Goal: Transaction & Acquisition: Purchase product/service

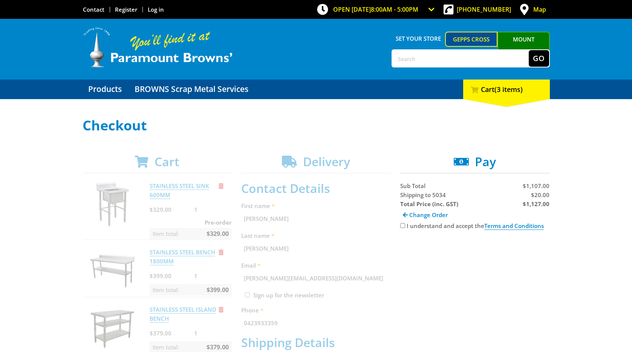
click at [416, 228] on label "I understand and accept the Terms and Conditions" at bounding box center [475, 226] width 137 height 8
click at [405, 228] on input "I understand and accept the Terms and Conditions" at bounding box center [402, 225] width 5 height 5
checkbox input "true"
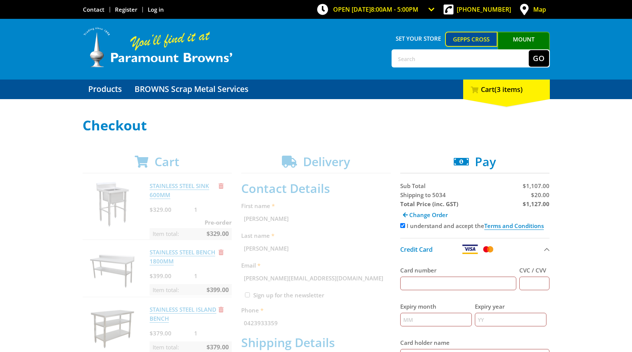
click at [431, 287] on input "Card number" at bounding box center [458, 284] width 116 height 14
type input "40658713188"
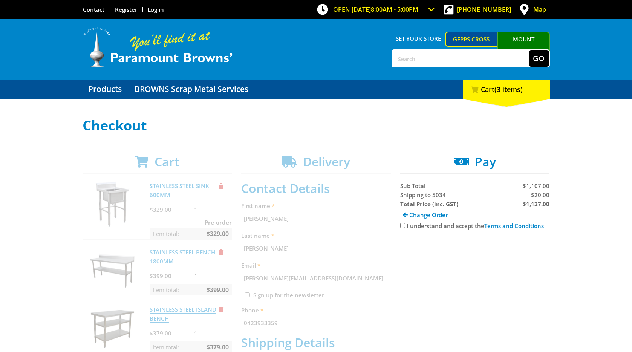
click at [418, 230] on div "I understand and accept the Terms and Conditions" at bounding box center [475, 225] width 150 height 9
click at [422, 226] on label "I understand and accept the Terms and Conditions" at bounding box center [475, 226] width 137 height 8
click at [405, 226] on input "I understand and accept the Terms and Conditions" at bounding box center [402, 225] width 5 height 5
checkbox input "true"
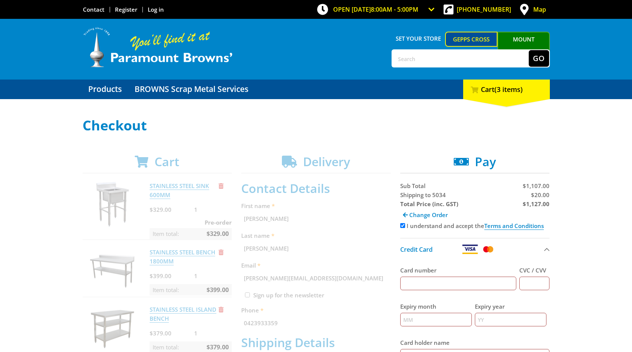
click at [423, 279] on input "Card number" at bounding box center [458, 284] width 116 height 14
type input "4065871318820667"
type input "0"
type input "292"
type input "01"
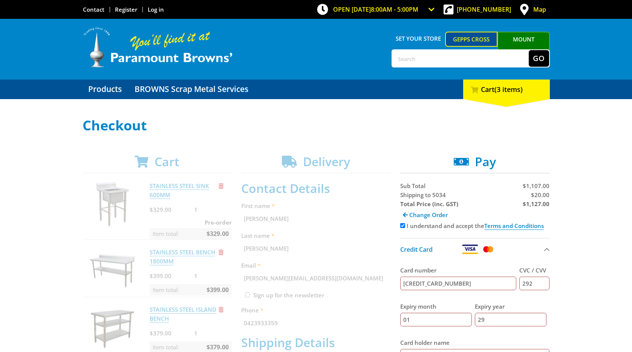
type input "29"
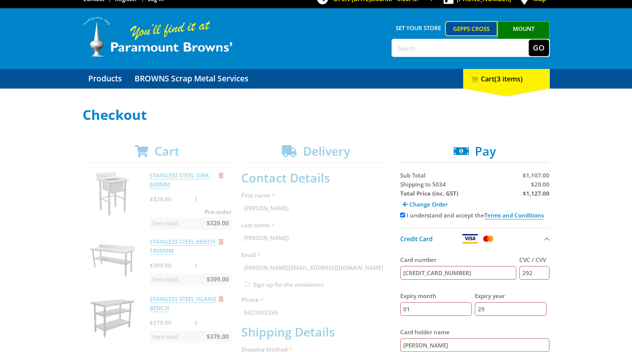
type input "Daniel Trinh"
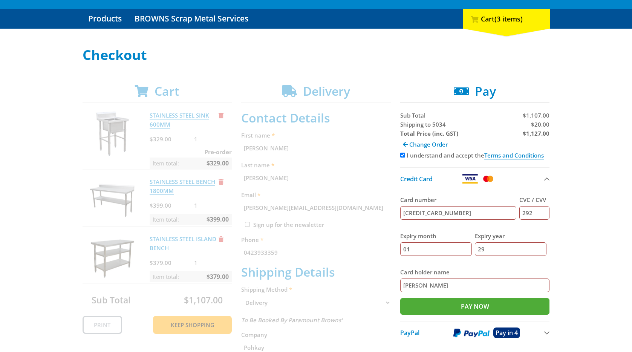
scroll to position [78, 0]
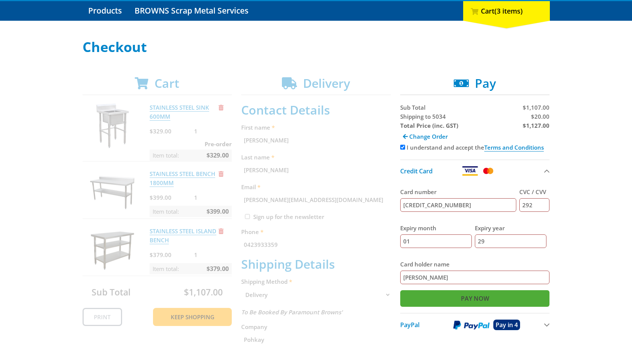
click at [483, 303] on input "Pay Now" at bounding box center [475, 298] width 150 height 17
type input "Paying..."
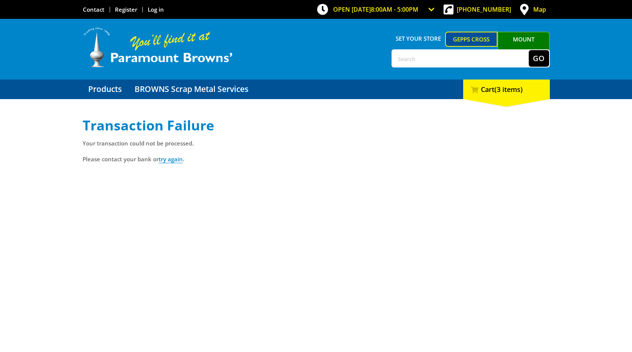
click at [478, 170] on div "Transaction Failure Your transaction could not be processed. Please contact you…" at bounding box center [316, 231] width 467 height 226
click at [489, 82] on div "3 Cart (3 items)" at bounding box center [506, 90] width 87 height 20
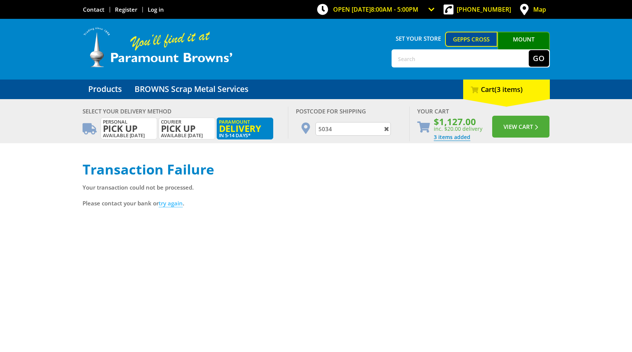
click at [164, 202] on link "try again" at bounding box center [171, 203] width 24 height 8
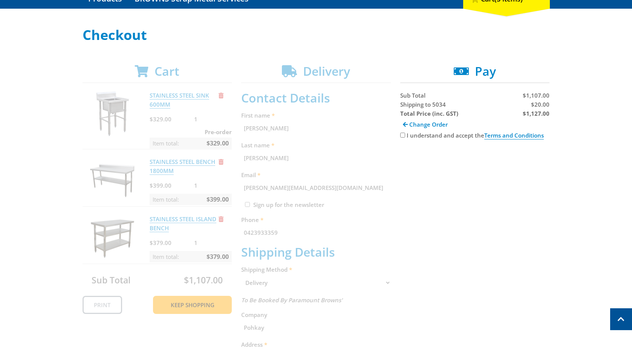
scroll to position [87, 0]
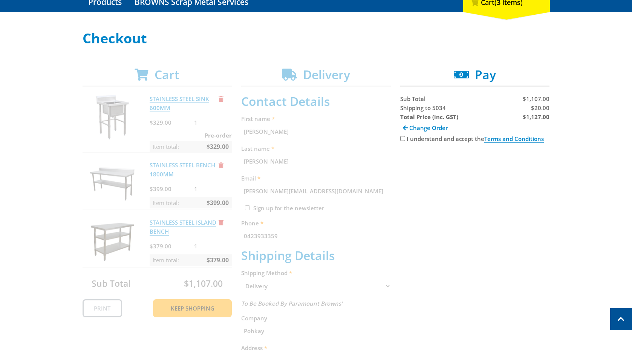
click at [205, 230] on div "Cart STAINLESS STEEL SINK 600MM $329.00 1 Pre-order Item total: $329.00 STAINLE…" at bounding box center [316, 344] width 467 height 554
click at [172, 222] on div "Cart STAINLESS STEEL SINK 600MM $329.00 1 Pre-order Item total: $329.00 STAINLE…" at bounding box center [316, 344] width 467 height 554
click at [173, 222] on div "Cart STAINLESS STEEL SINK 600MM $329.00 1 Pre-order Item total: $329.00 STAINLE…" at bounding box center [316, 344] width 467 height 554
click at [413, 164] on div "Cart STAINLESS STEEL SINK 600MM $329.00 1 Pre-order Item total: $329.00 STAINLE…" at bounding box center [316, 344] width 467 height 554
click at [404, 139] on input "I understand and accept the Terms and Conditions" at bounding box center [402, 138] width 5 height 5
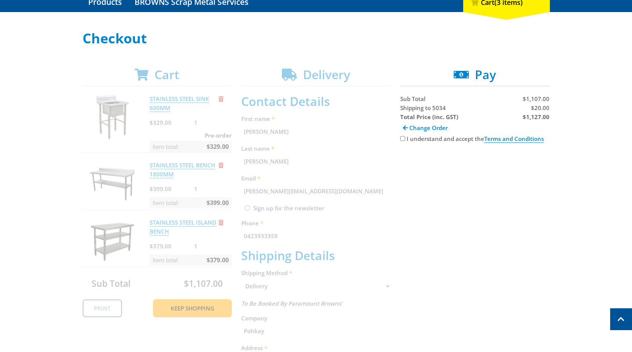
checkbox input "true"
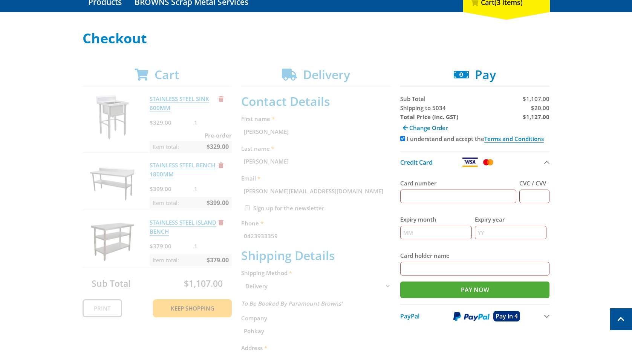
click at [348, 198] on div "Cart STAINLESS STEEL SINK 600MM $329.00 1 Pre-order Item total: $329.00 STAINLE…" at bounding box center [316, 344] width 467 height 554
click at [443, 129] on span "Change Order" at bounding box center [428, 128] width 38 height 8
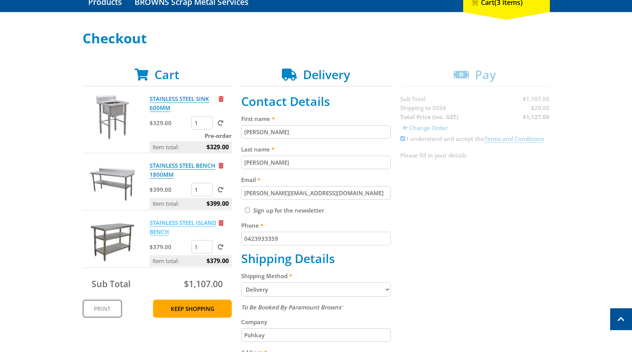
click at [187, 224] on link "STAINLESS STEEL ISLAND BENCH" at bounding box center [183, 227] width 67 height 17
click at [169, 101] on link "STAINLESS STEEL SINK 600MM" at bounding box center [180, 103] width 60 height 17
